Goal: Check status: Check status

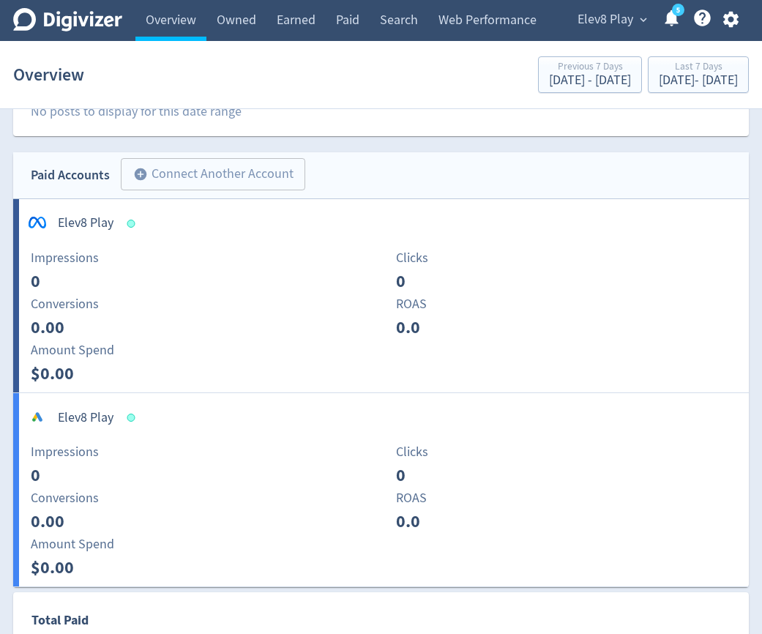
scroll to position [559, 0]
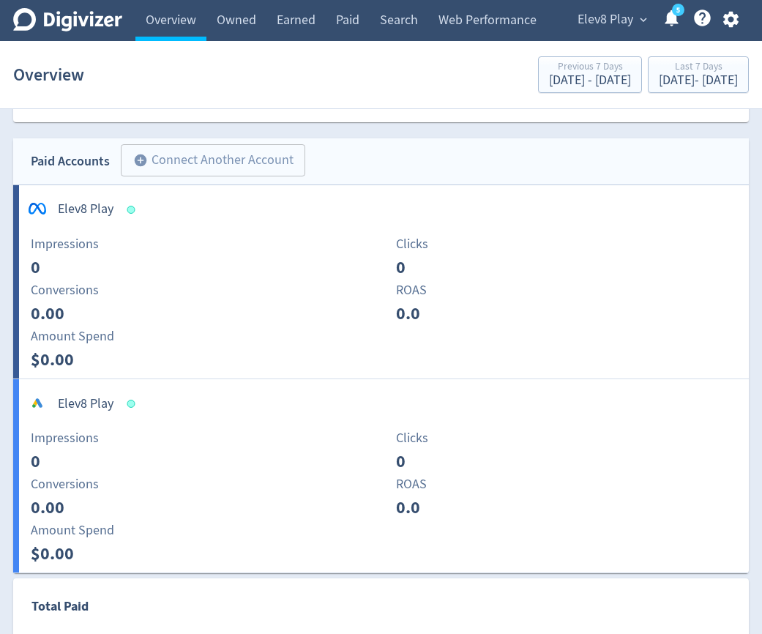
click at [171, 454] on div "Impressions 0" at bounding box center [201, 451] width 365 height 46
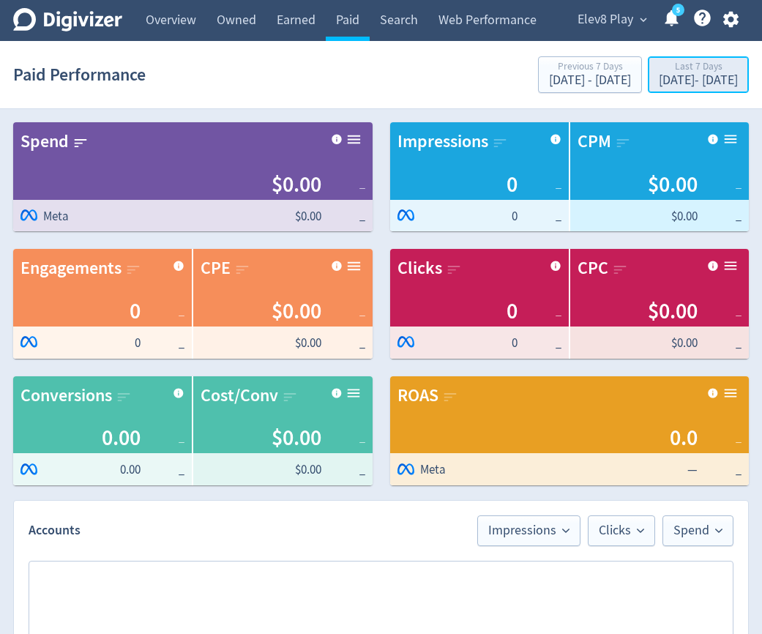
click at [662, 73] on div "Last 7 Days" at bounding box center [698, 68] width 79 height 12
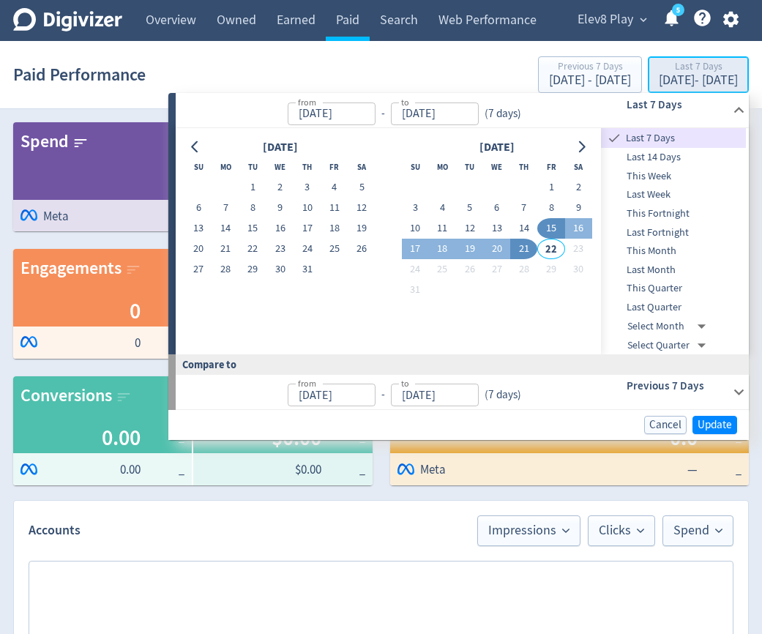
type input "[DATE]"
click at [664, 423] on span "Cancel" at bounding box center [665, 425] width 32 height 11
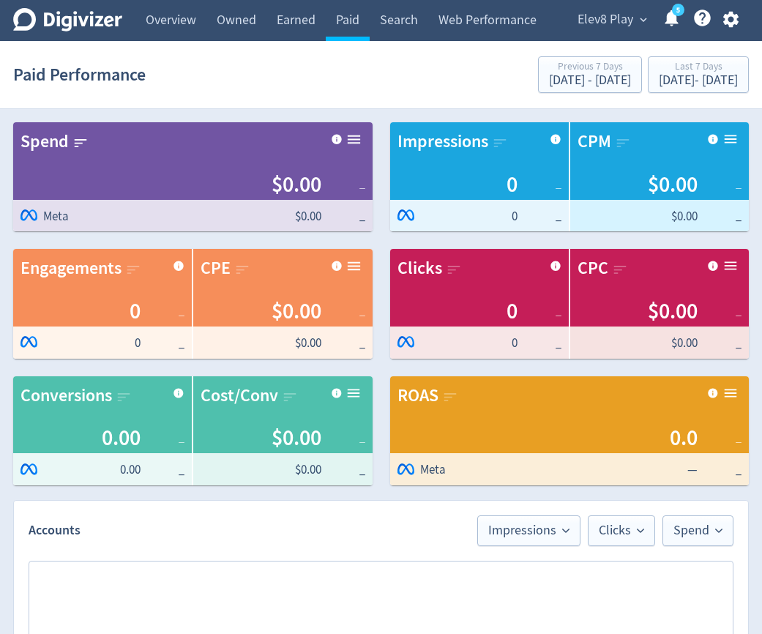
click at [92, 25] on icon at bounding box center [67, 19] width 109 height 23
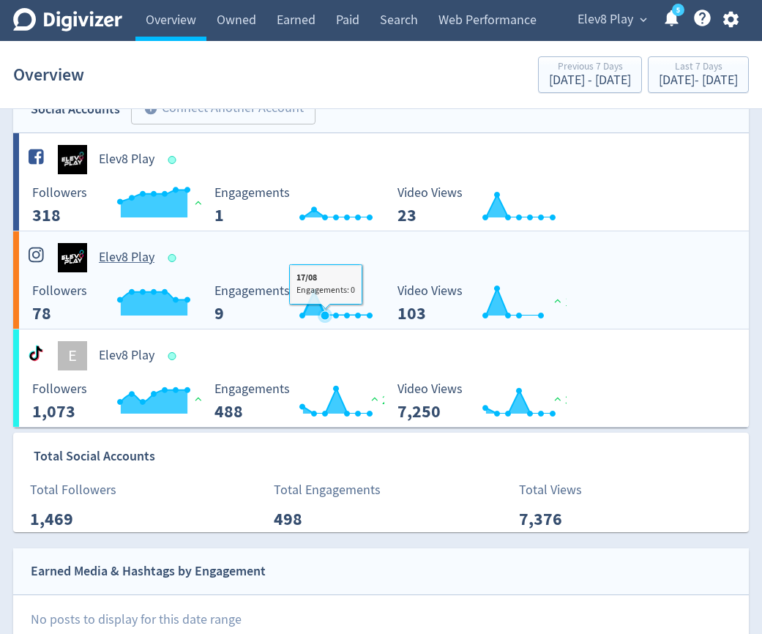
scroll to position [47, 0]
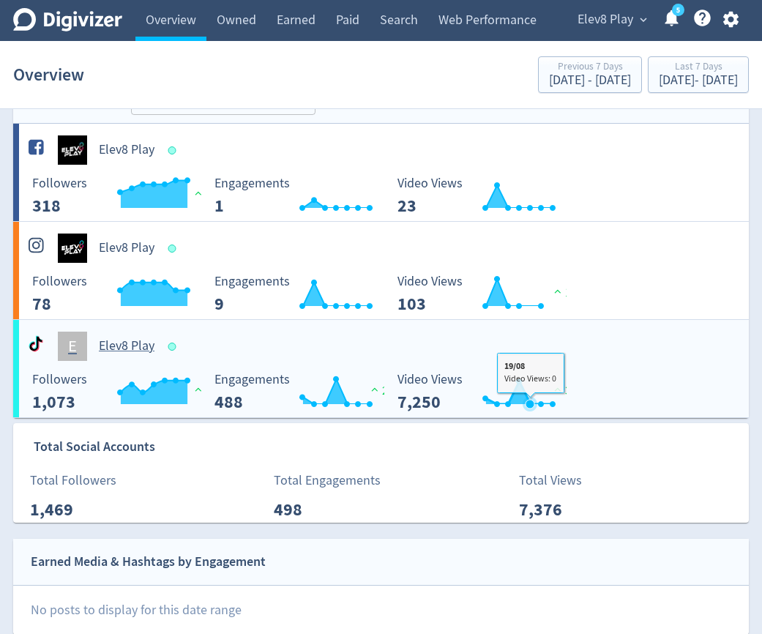
click at [530, 403] on icon "\a Video Views\a 7,250\a" at bounding box center [529, 404] width 9 height 9
